Goal: Information Seeking & Learning: Learn about a topic

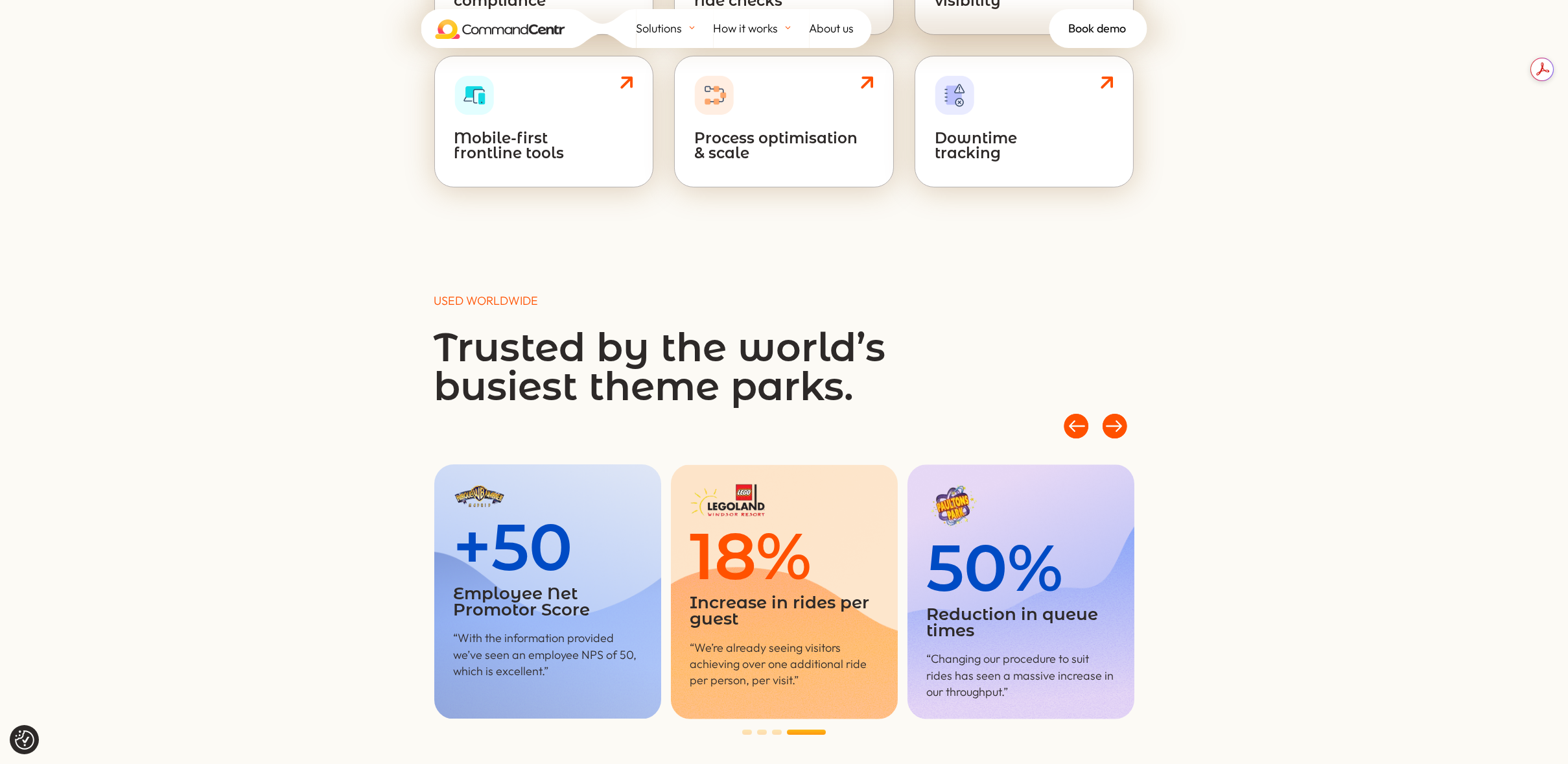
scroll to position [1232, 0]
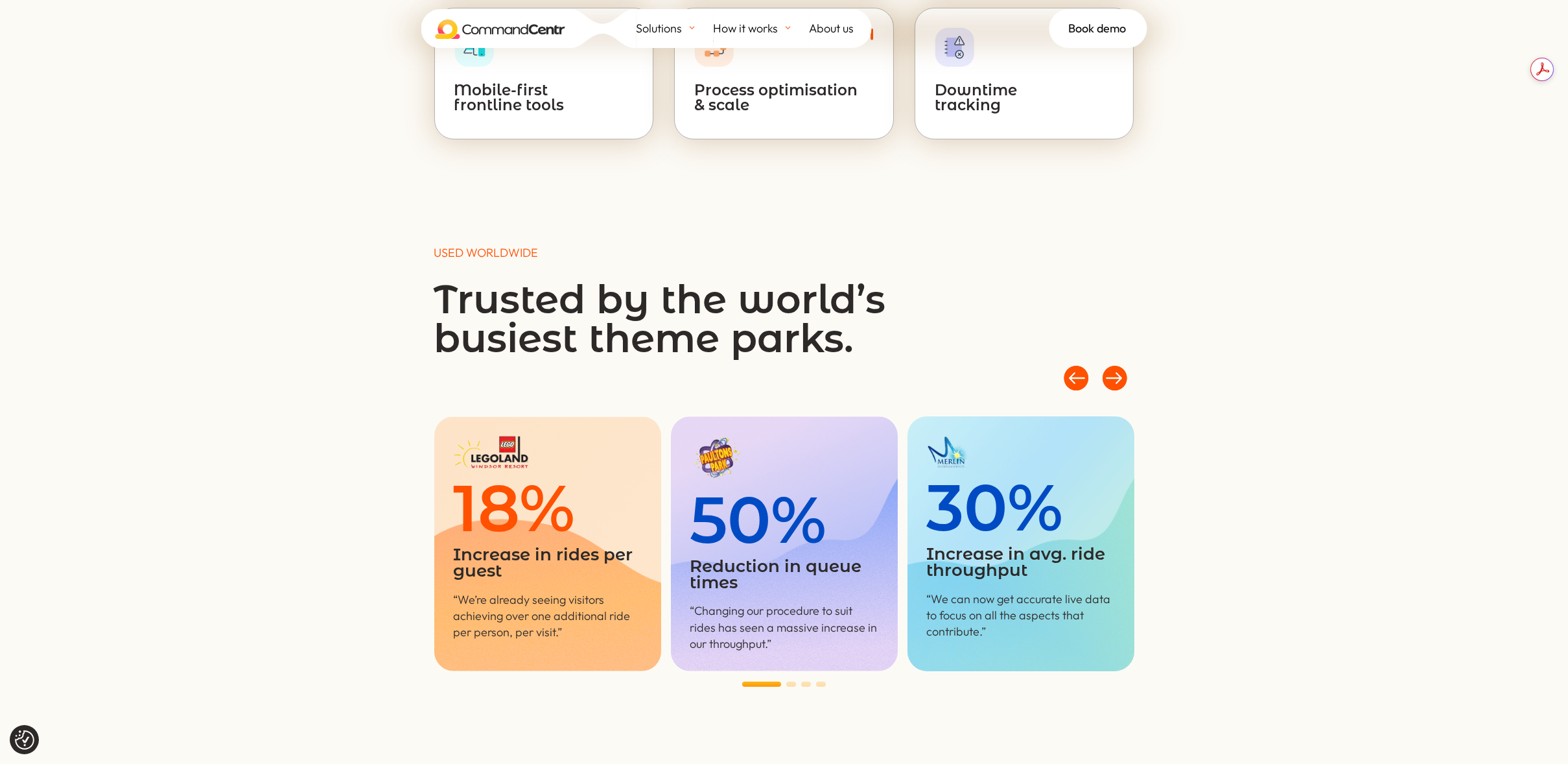
click at [1077, 369] on div at bounding box center [1076, 377] width 39 height 39
click at [1119, 369] on div at bounding box center [1115, 377] width 39 height 39
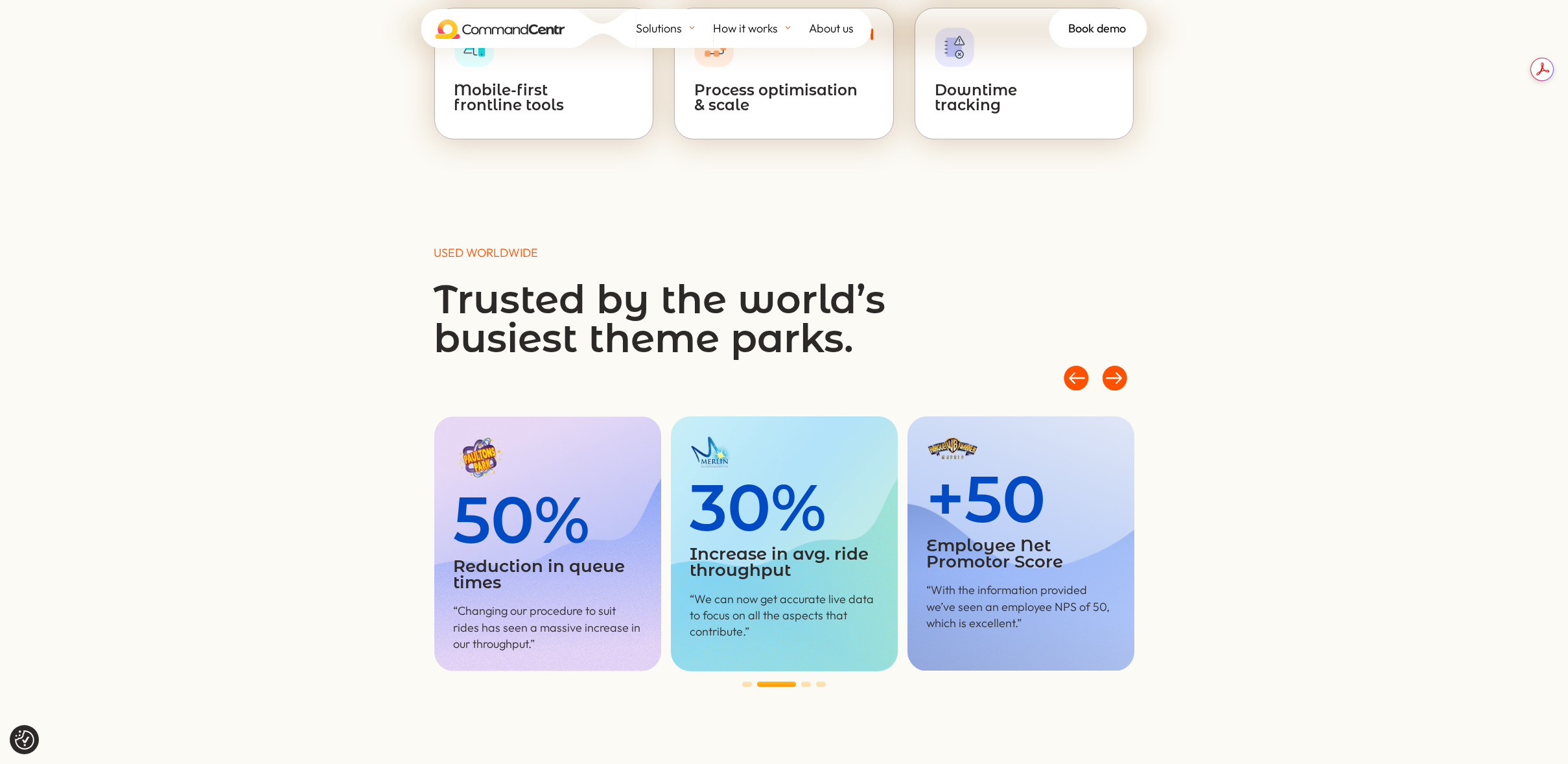
click at [1121, 371] on div at bounding box center [1115, 377] width 39 height 39
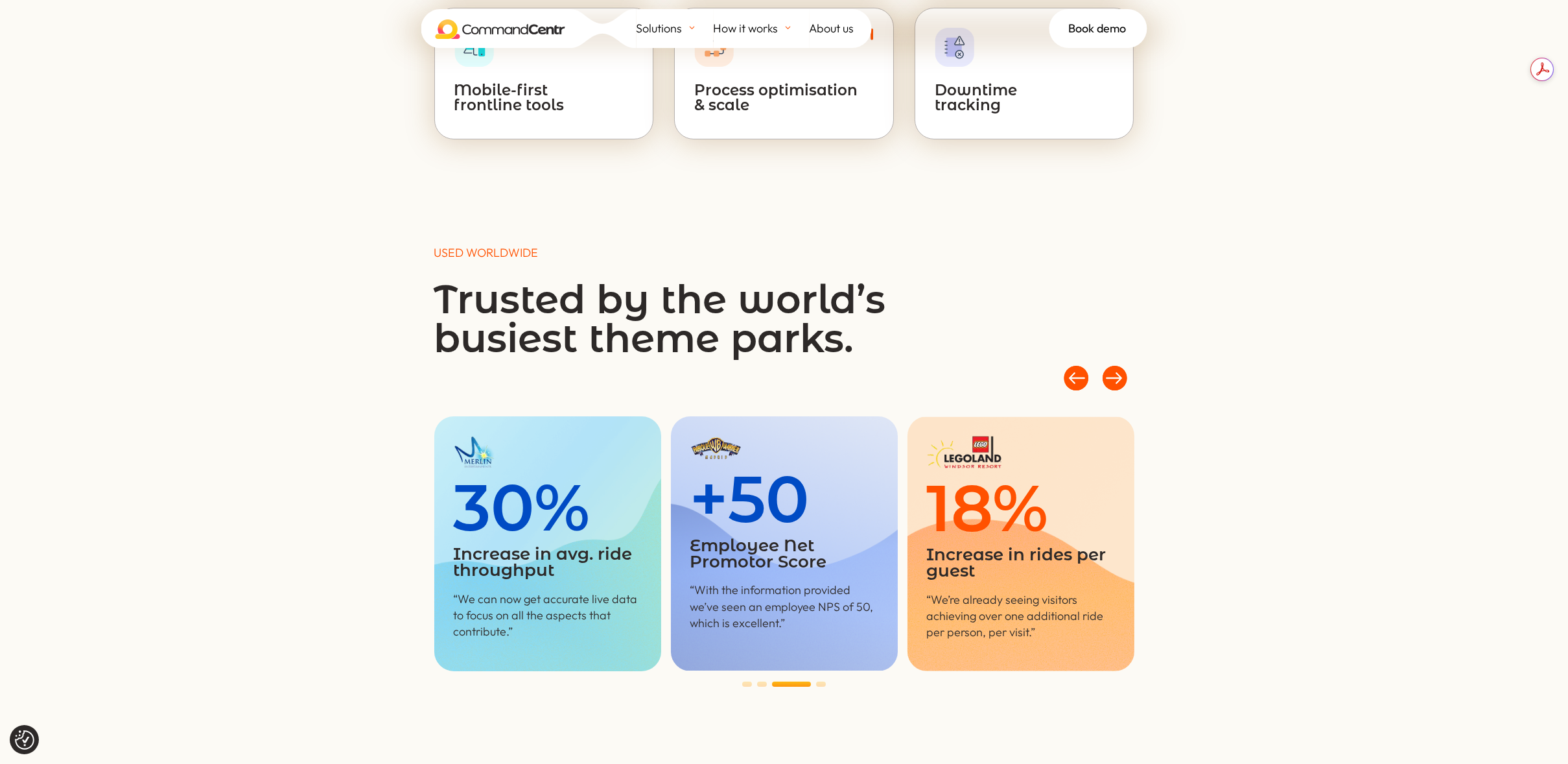
click at [1121, 371] on div at bounding box center [1115, 377] width 39 height 39
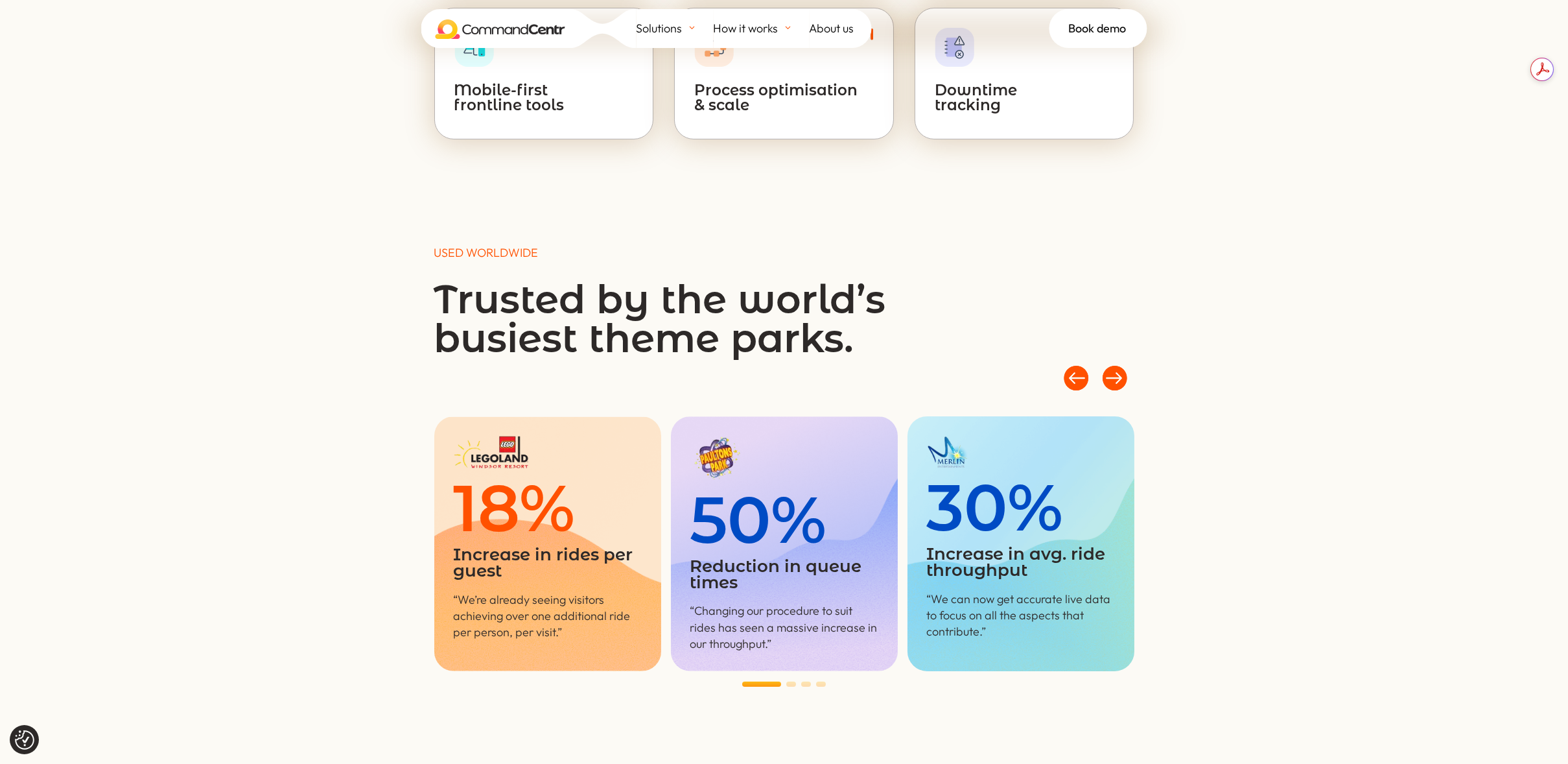
click at [1121, 371] on div at bounding box center [1115, 377] width 39 height 39
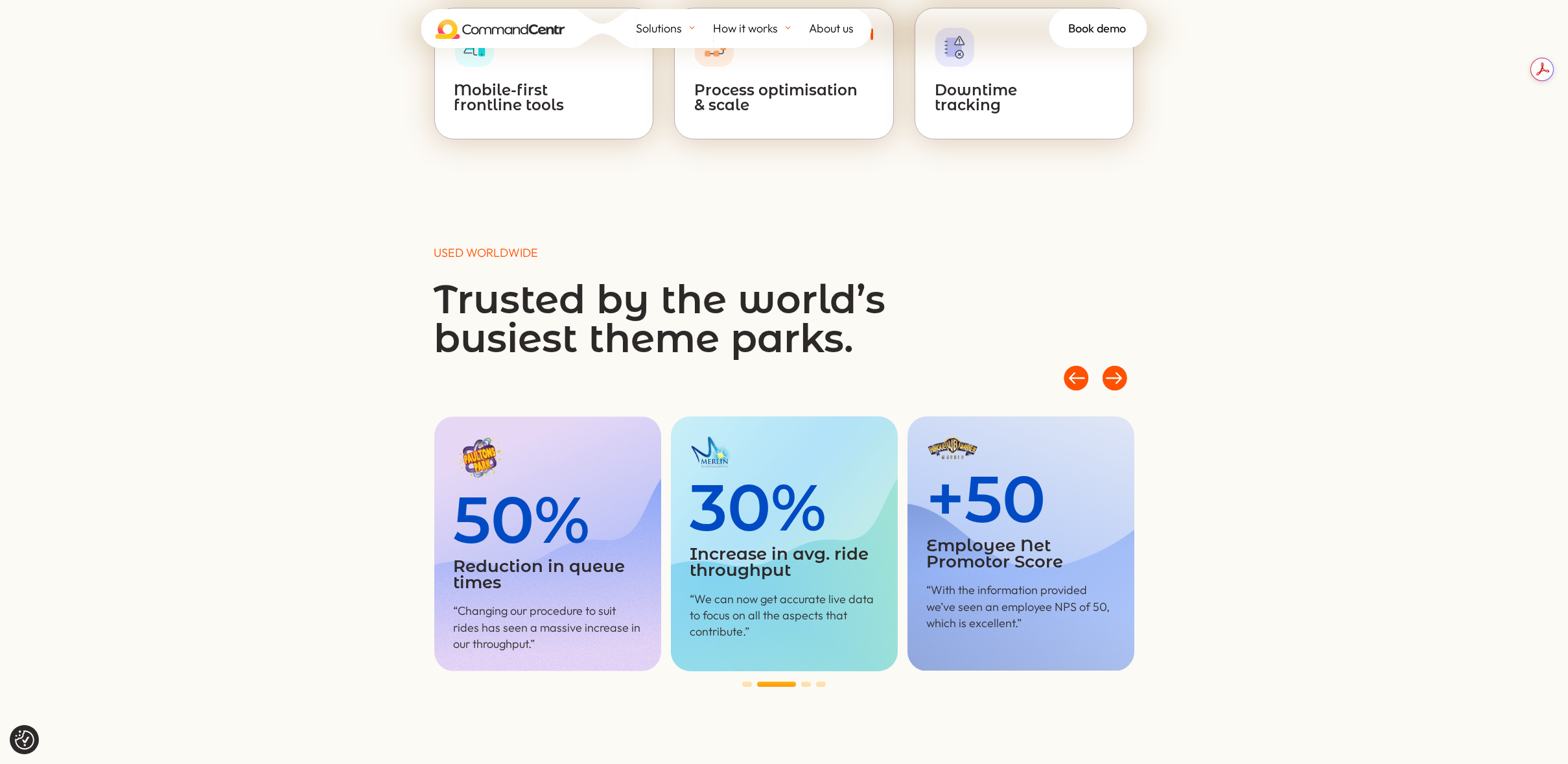
click at [1121, 371] on div at bounding box center [1115, 377] width 39 height 39
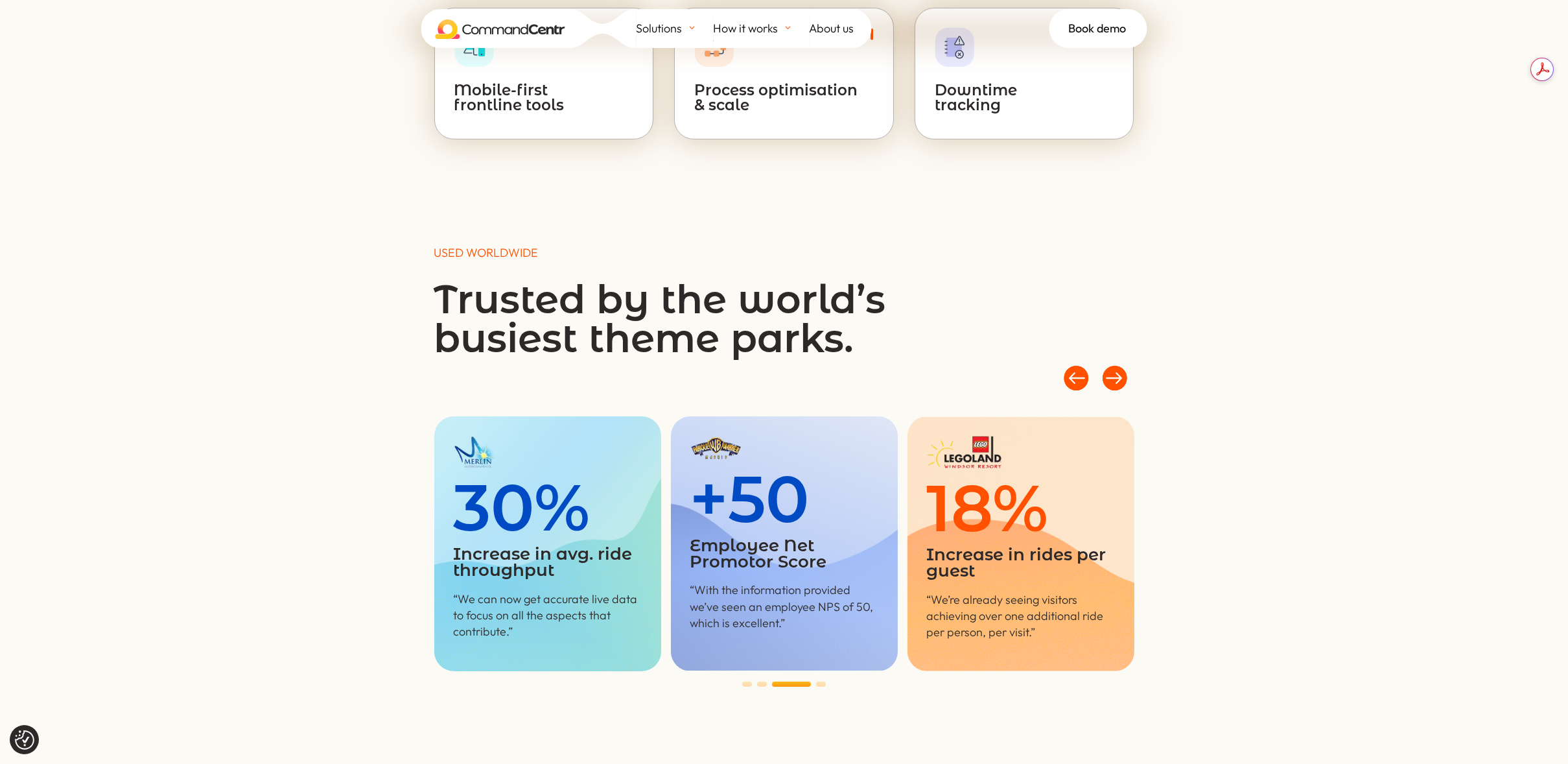
click at [1121, 371] on div at bounding box center [1115, 377] width 39 height 39
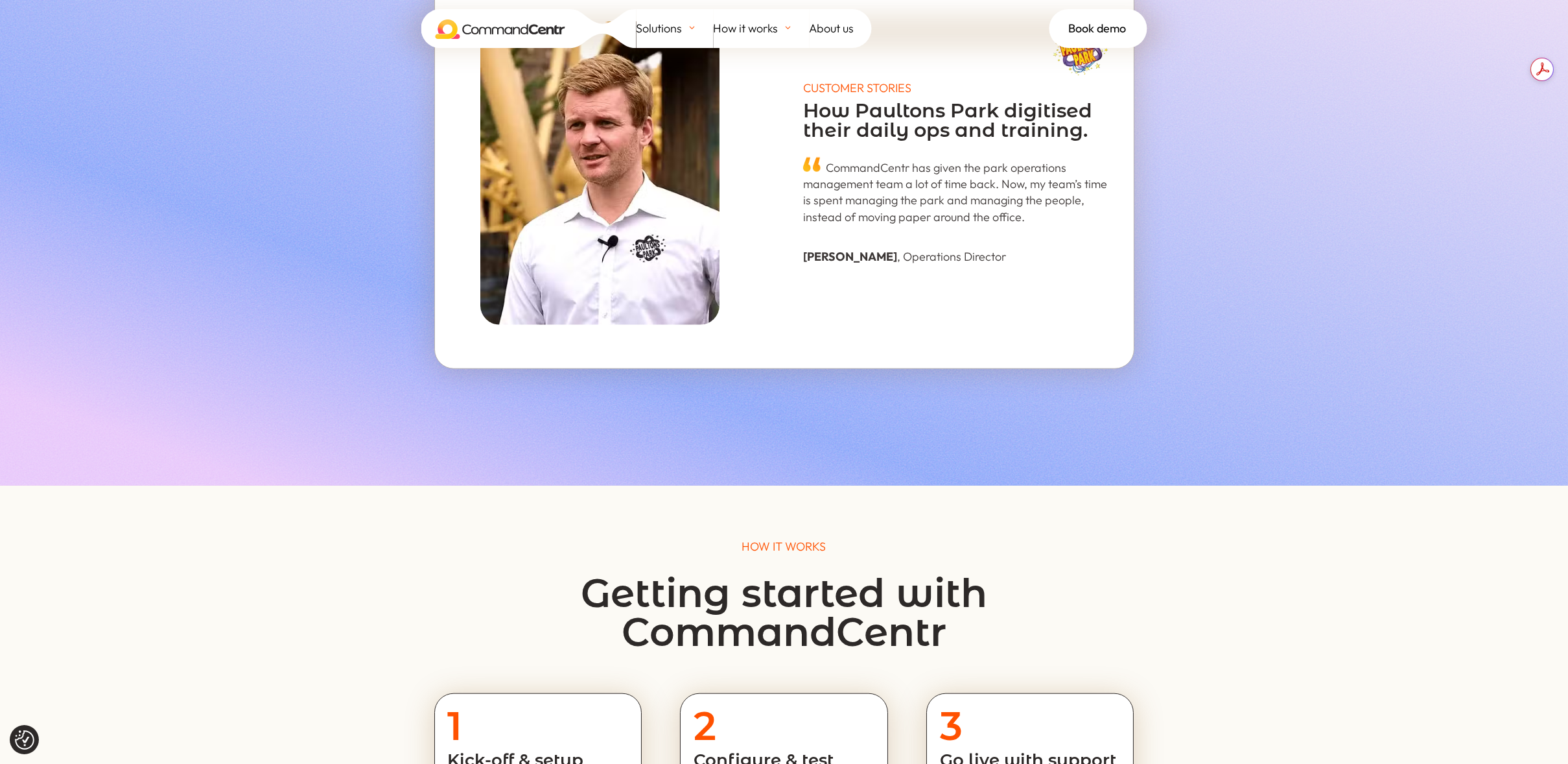
scroll to position [4474, 0]
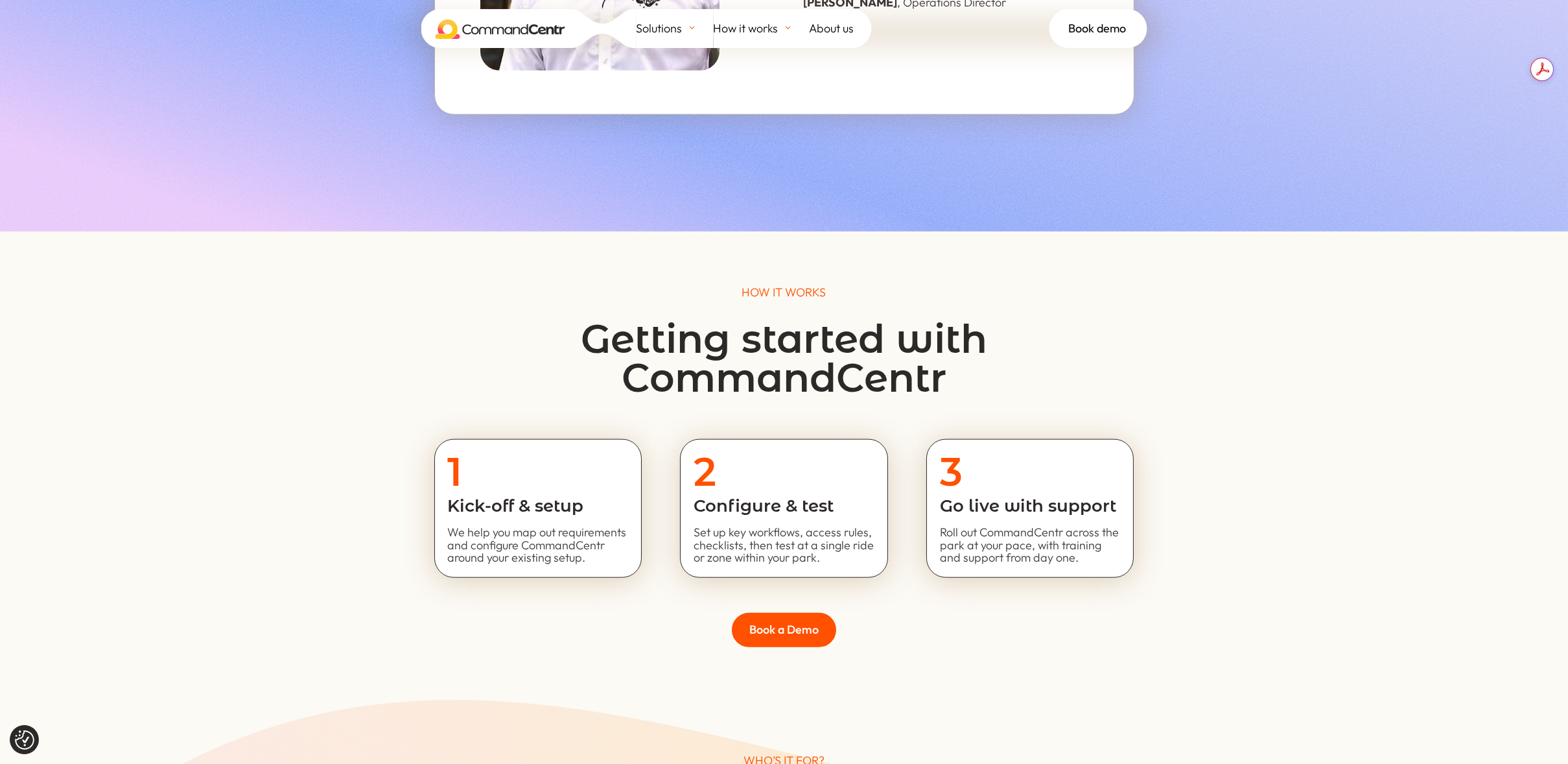
click at [291, 455] on div "HOW IT WORKS Getting started with CommandCentr 1 Kick-off & setup We help you m…" at bounding box center [784, 465] width 1568 height 468
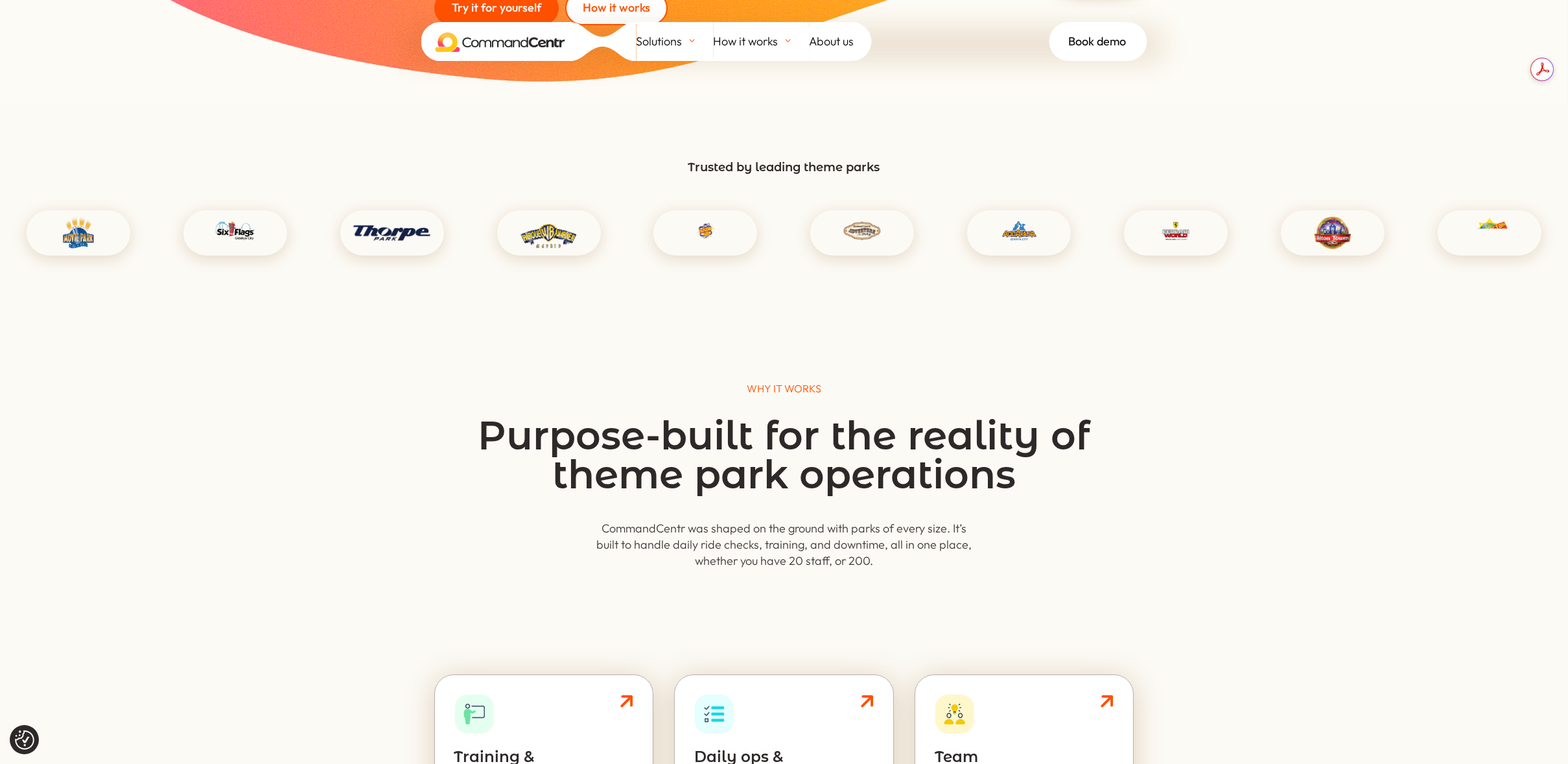
scroll to position [0, 0]
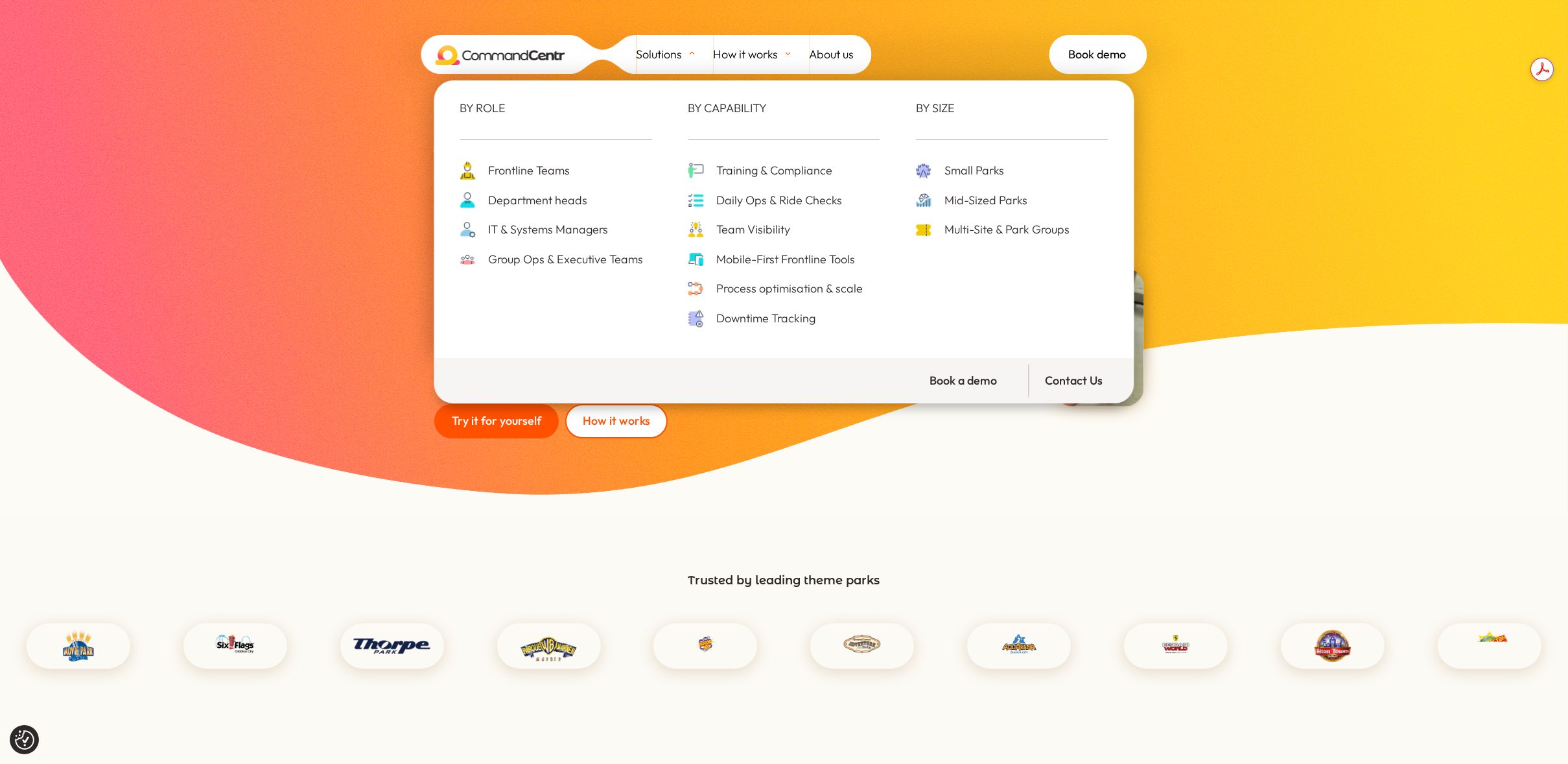
click at [671, 54] on span "Solutions" at bounding box center [659, 54] width 46 height 20
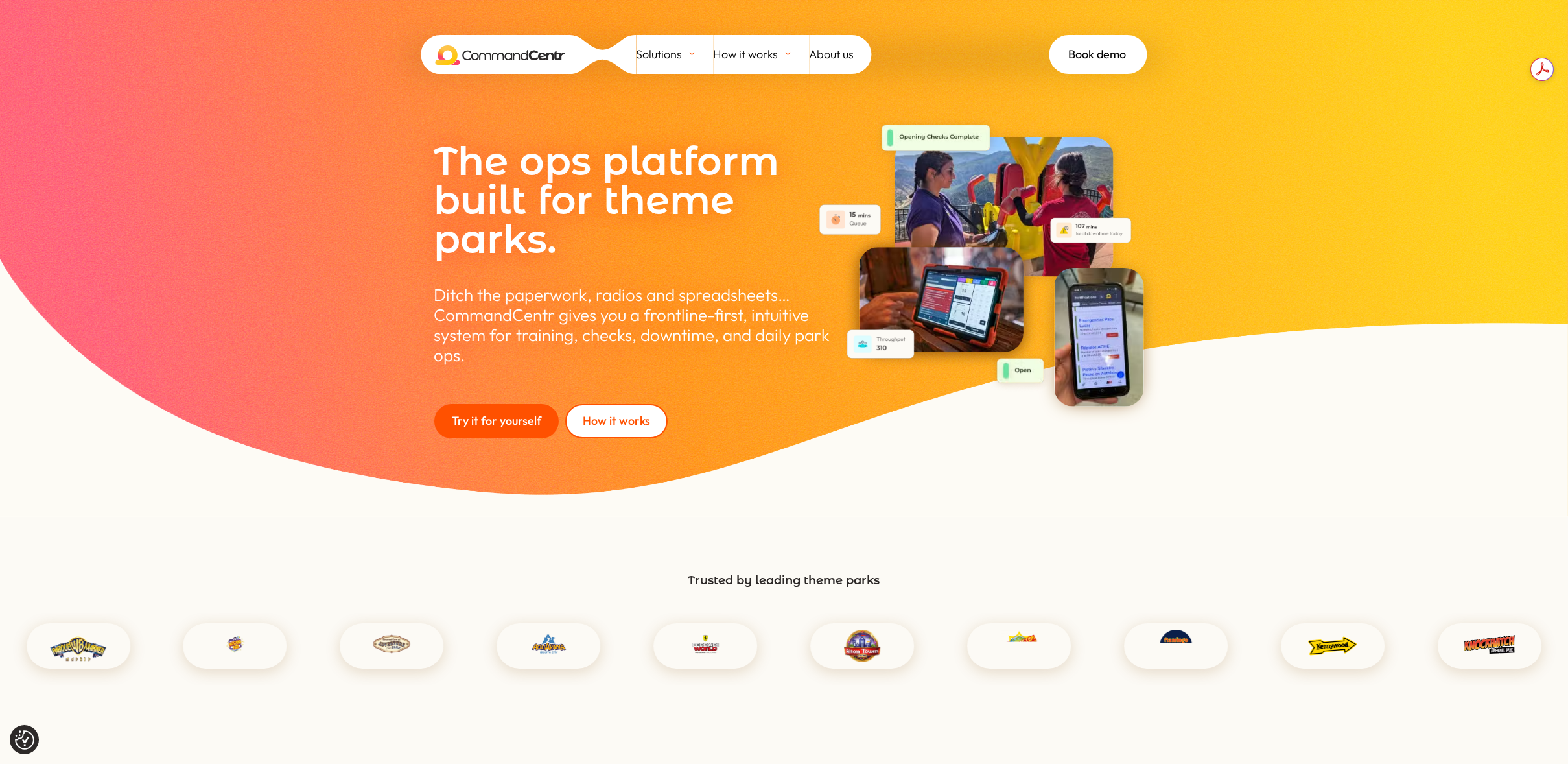
click at [1316, 167] on div "The ops platform built for theme parks. Ditch the paperwork, radios and spreads…" at bounding box center [784, 258] width 1568 height 516
